Goal: Check status: Check status

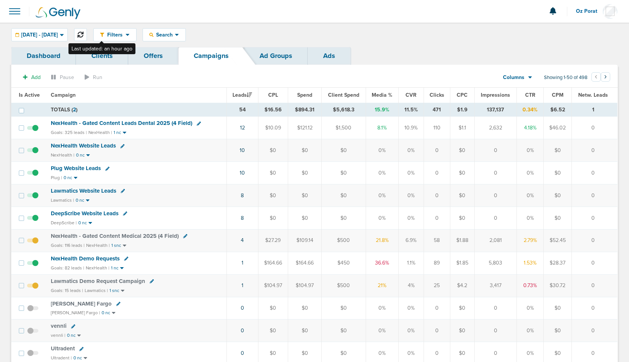
click at [84, 34] on icon at bounding box center [81, 35] width 6 height 6
click at [84, 35] on icon at bounding box center [81, 35] width 6 height 6
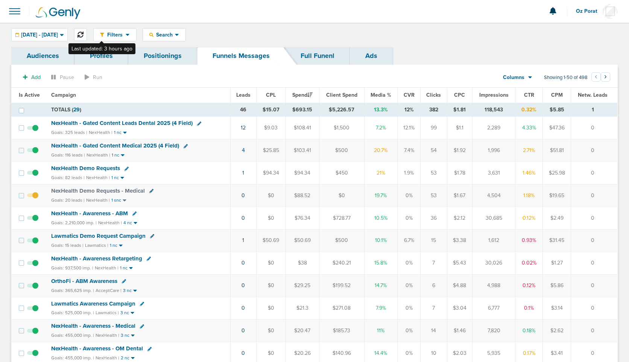
click at [87, 32] on button at bounding box center [80, 34] width 13 height 13
